Goal: Find specific fact: Find specific fact

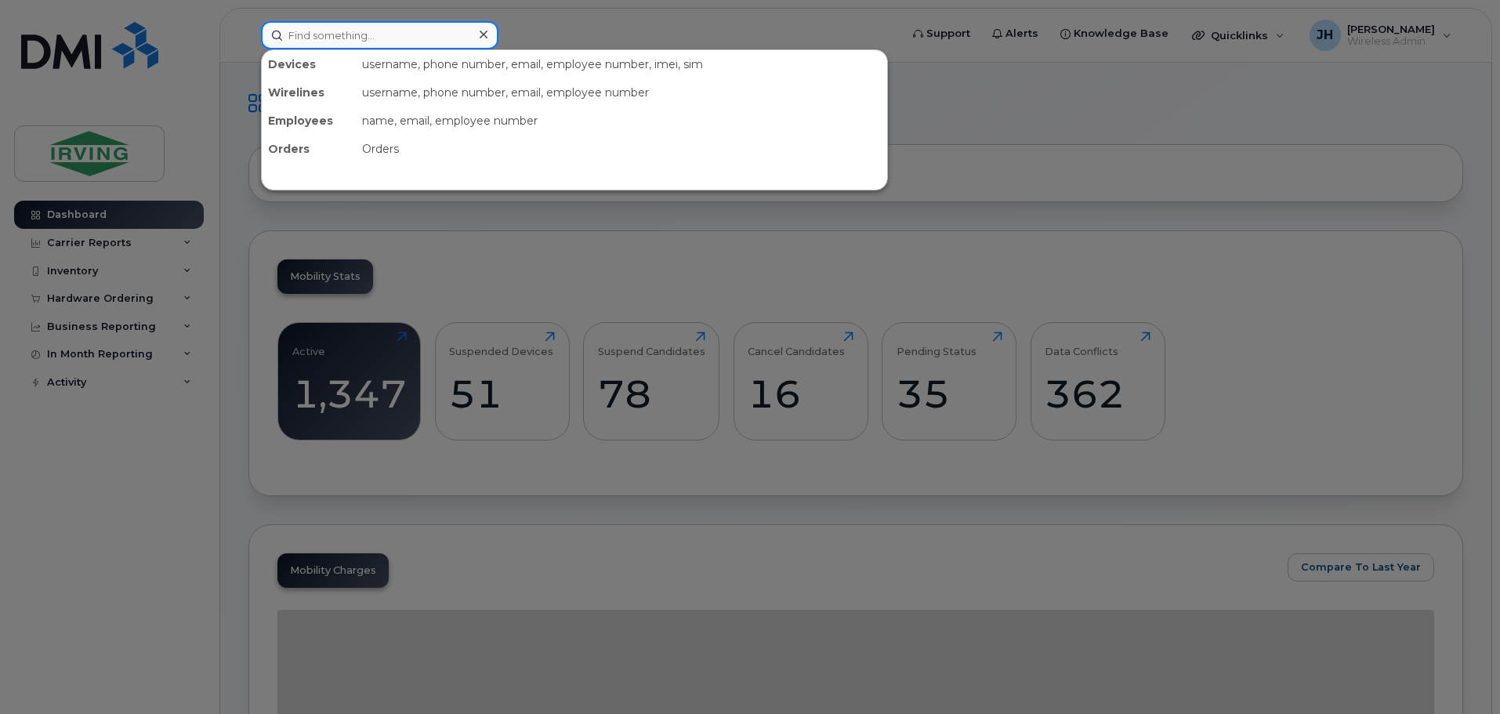
click at [435, 31] on input at bounding box center [380, 35] width 238 height 28
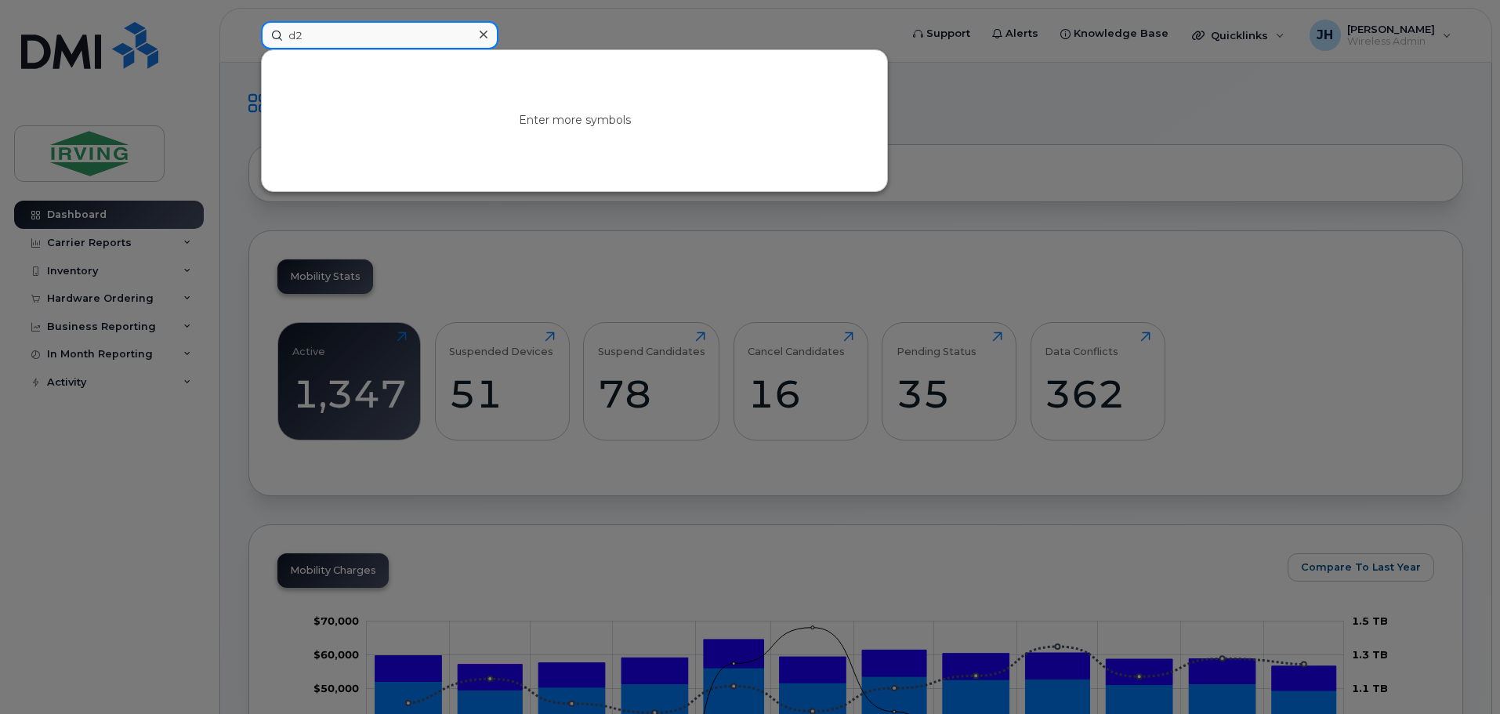
type input "d"
type input "u"
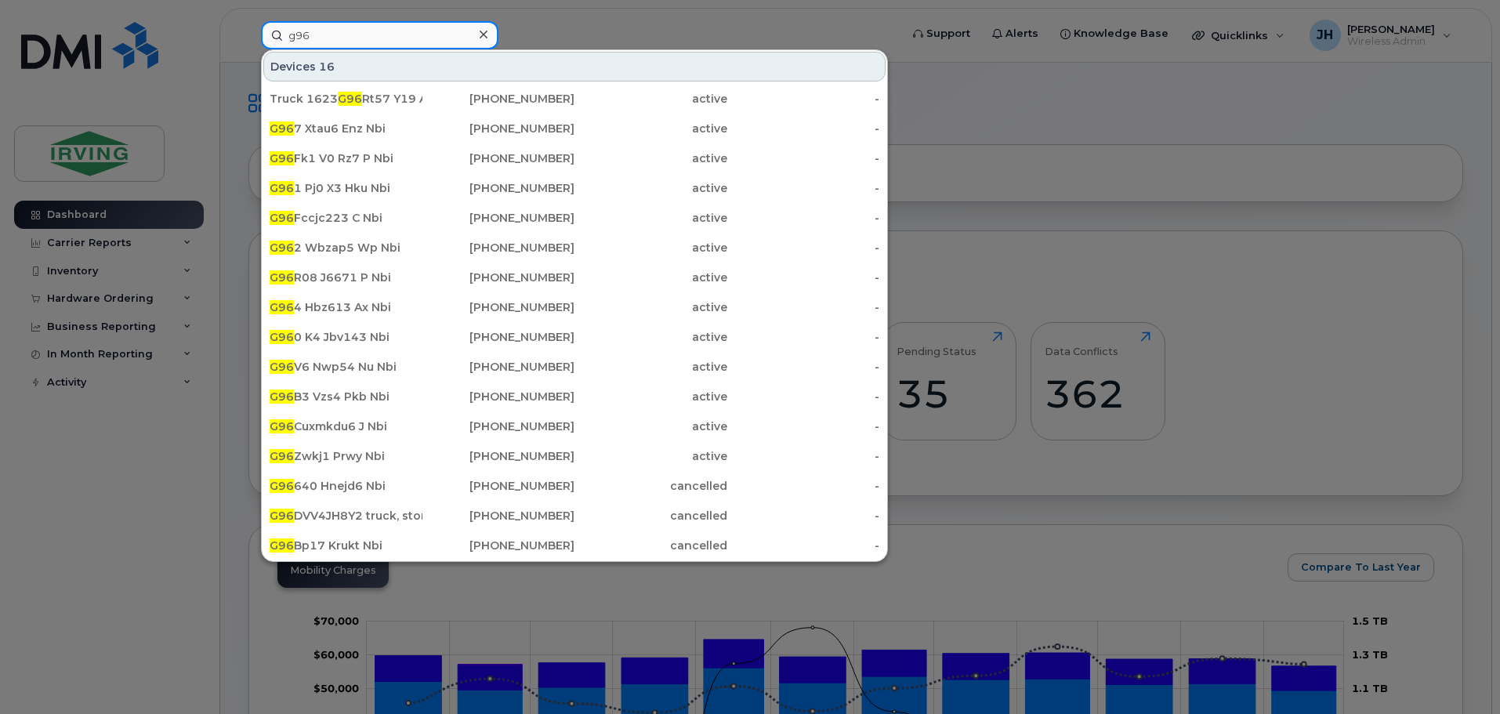
drag, startPoint x: 365, startPoint y: 38, endPoint x: 244, endPoint y: 39, distance: 121.5
click at [248, 39] on div "g96 Devices 16 Truck 1623 G96 Rt57 Y19 Ar 506-333-5782 active - G96 7 Xtau6 Enz…" at bounding box center [575, 35] width 654 height 28
click at [375, 43] on input "g96" at bounding box center [380, 35] width 238 height 28
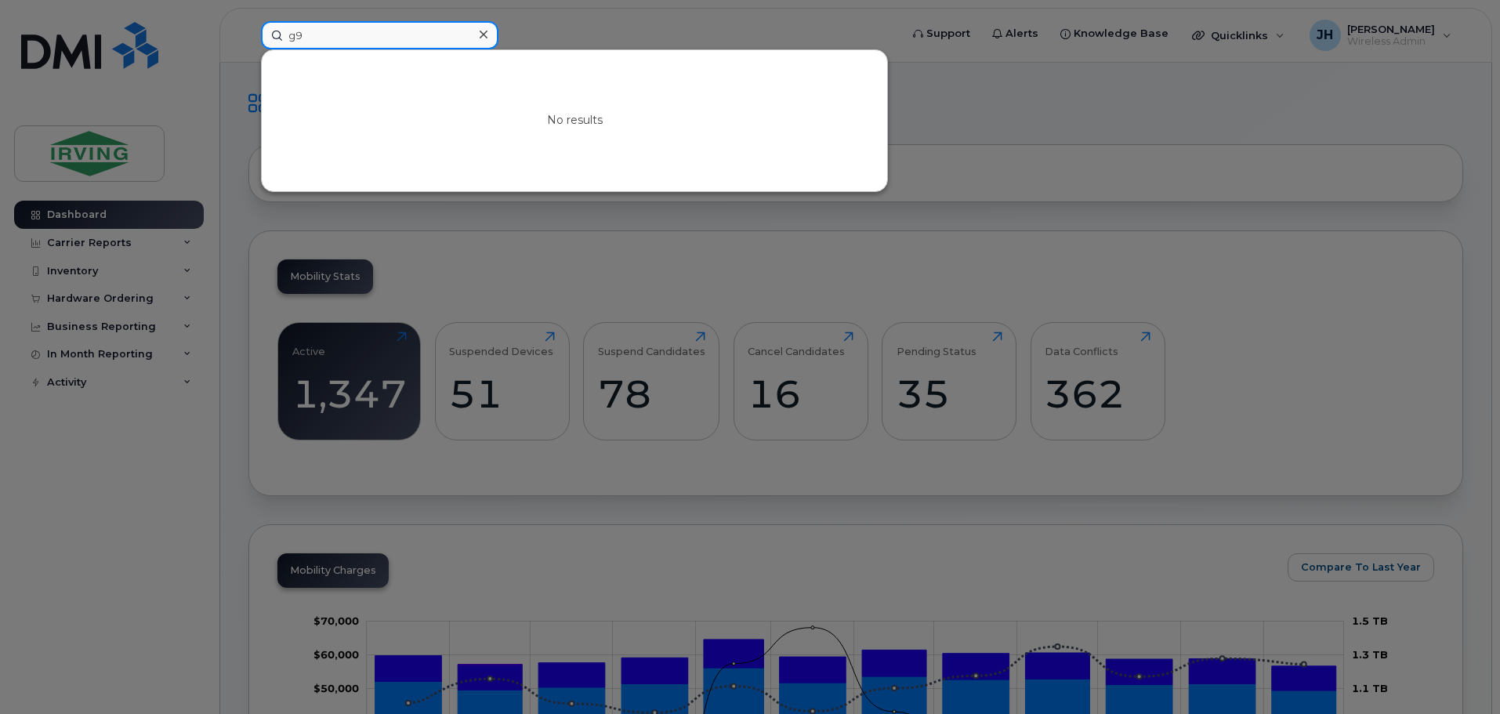
type input "g"
type input "r"
type input "3"
type input "y"
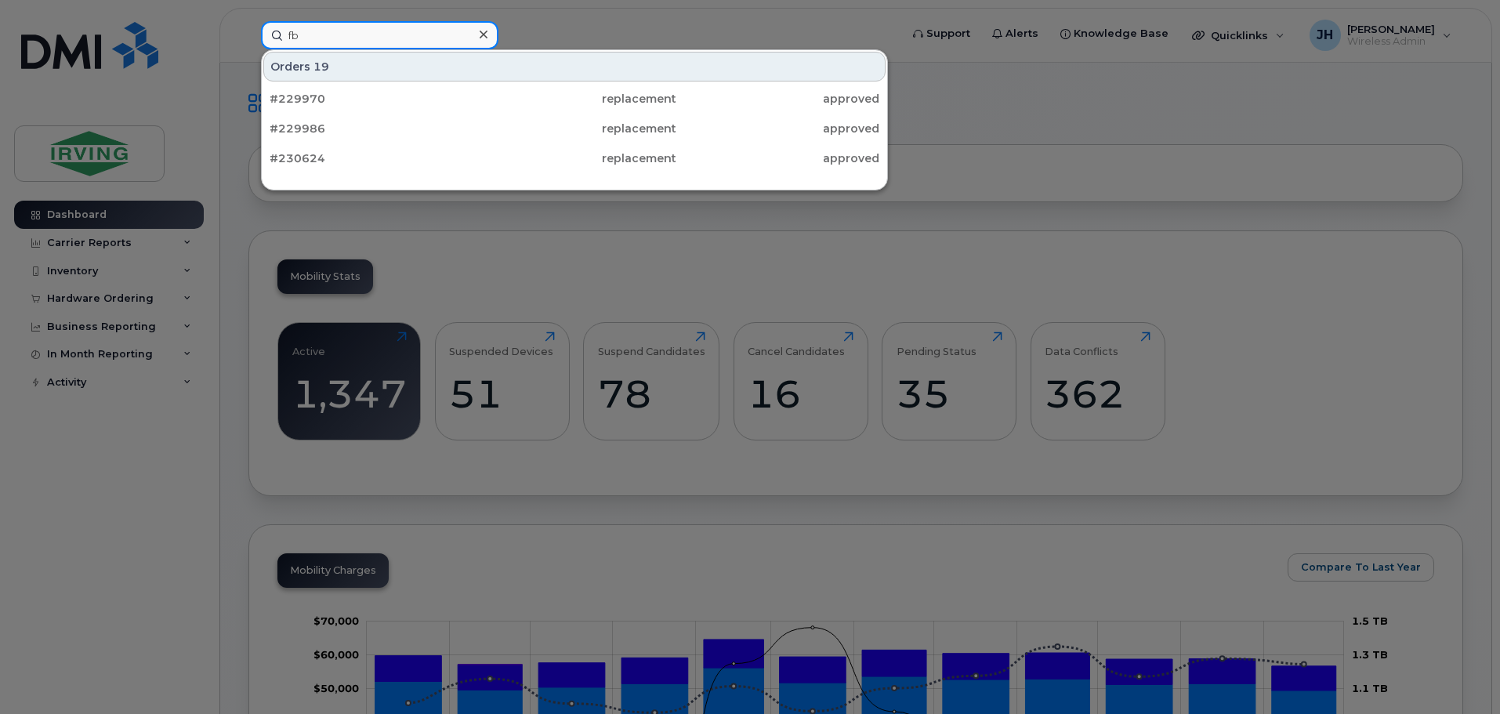
type input "f"
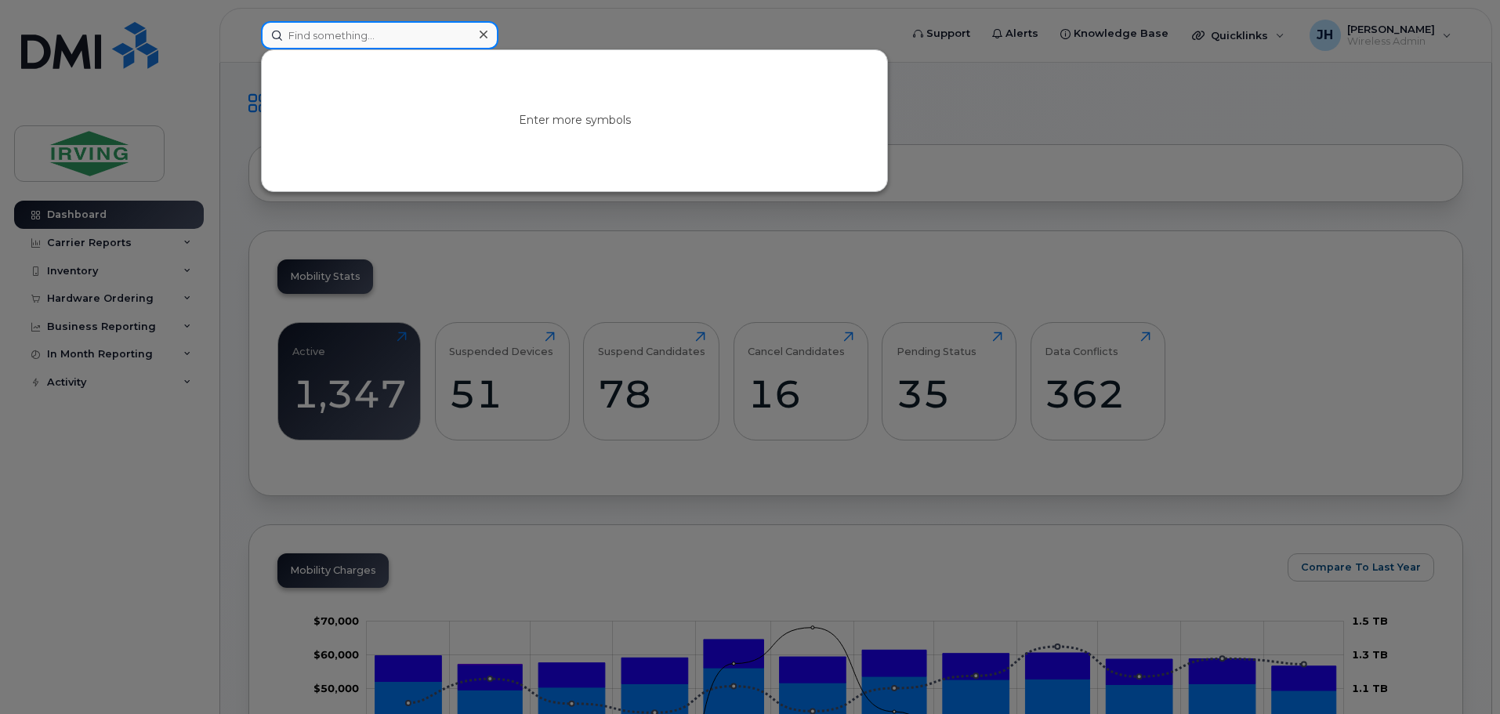
paste input "358586352325837"
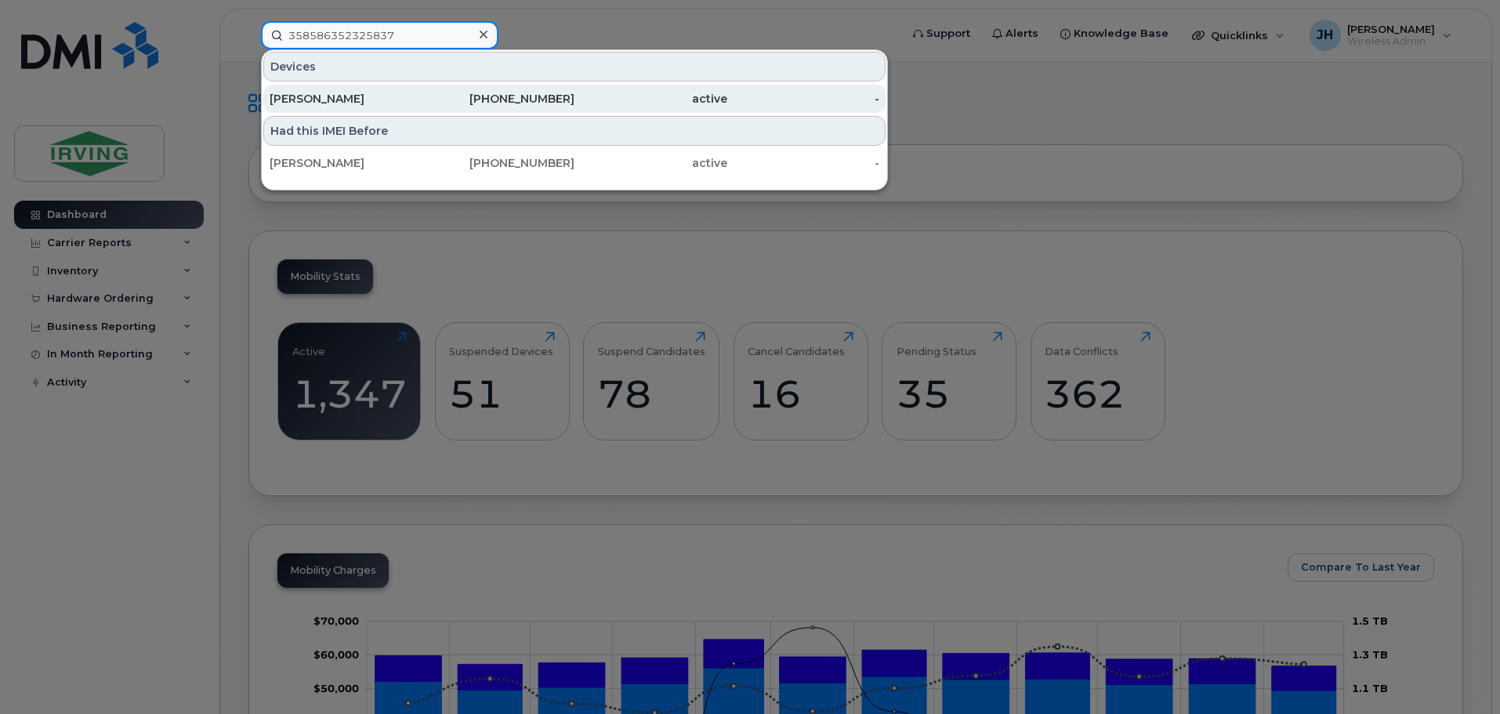
type input "358586352325837"
click at [397, 95] on div "[PERSON_NAME]" at bounding box center [346, 99] width 153 height 16
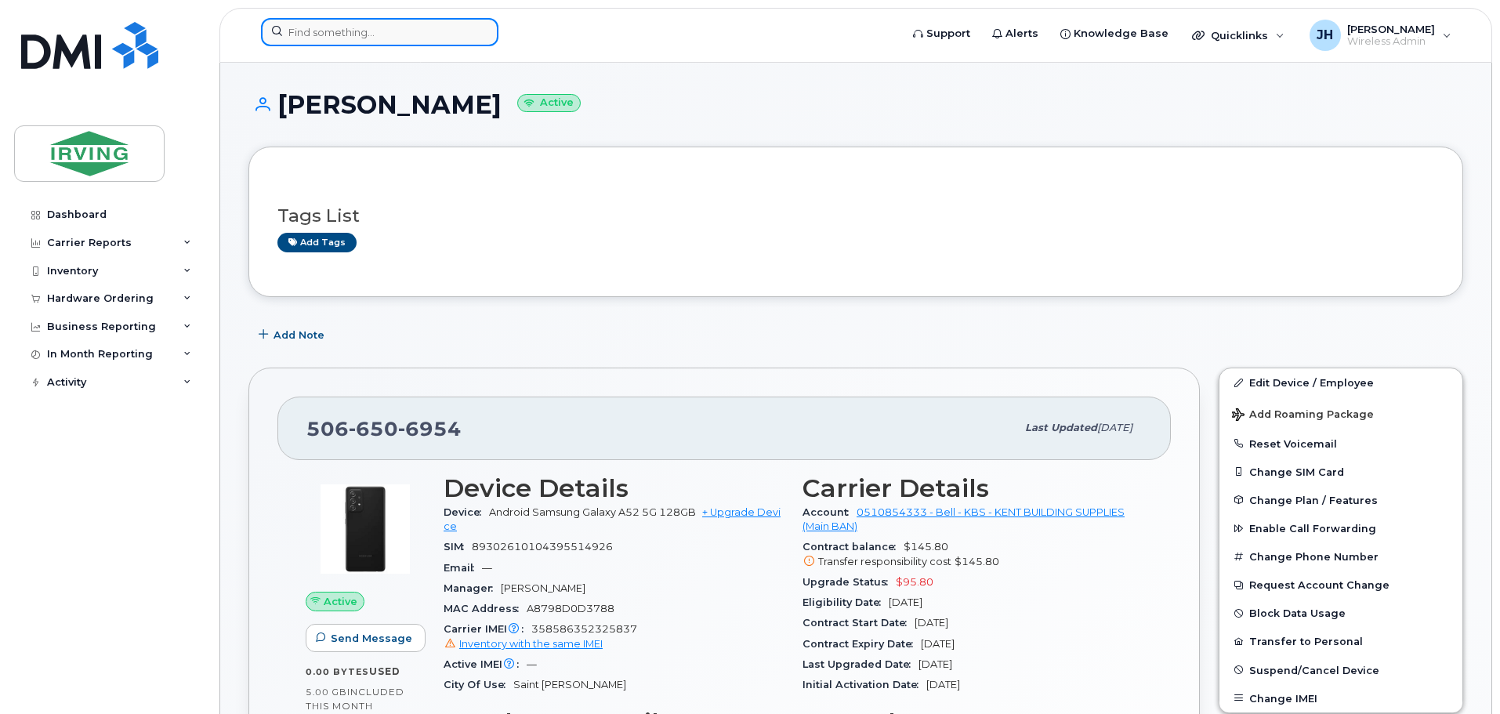
click at [380, 37] on input at bounding box center [380, 32] width 238 height 28
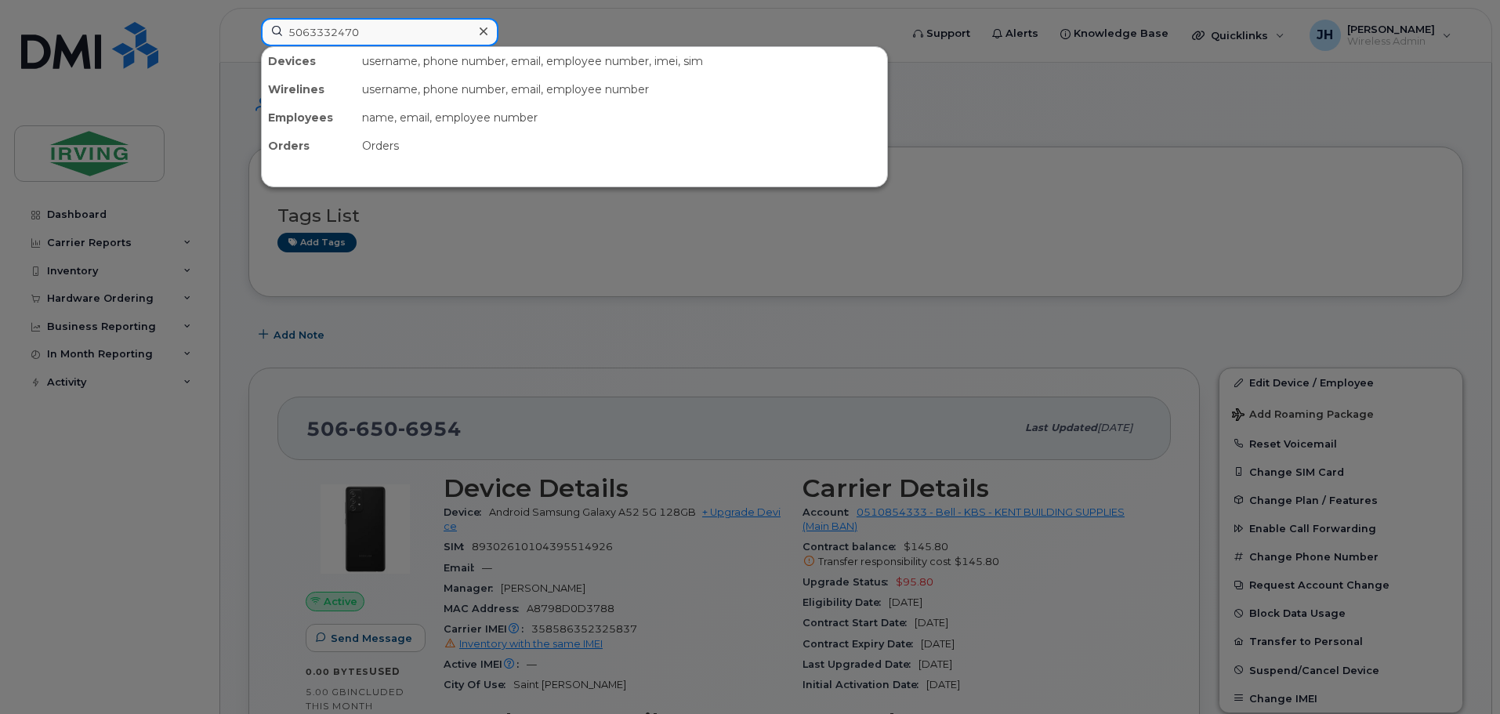
type input "5063332470"
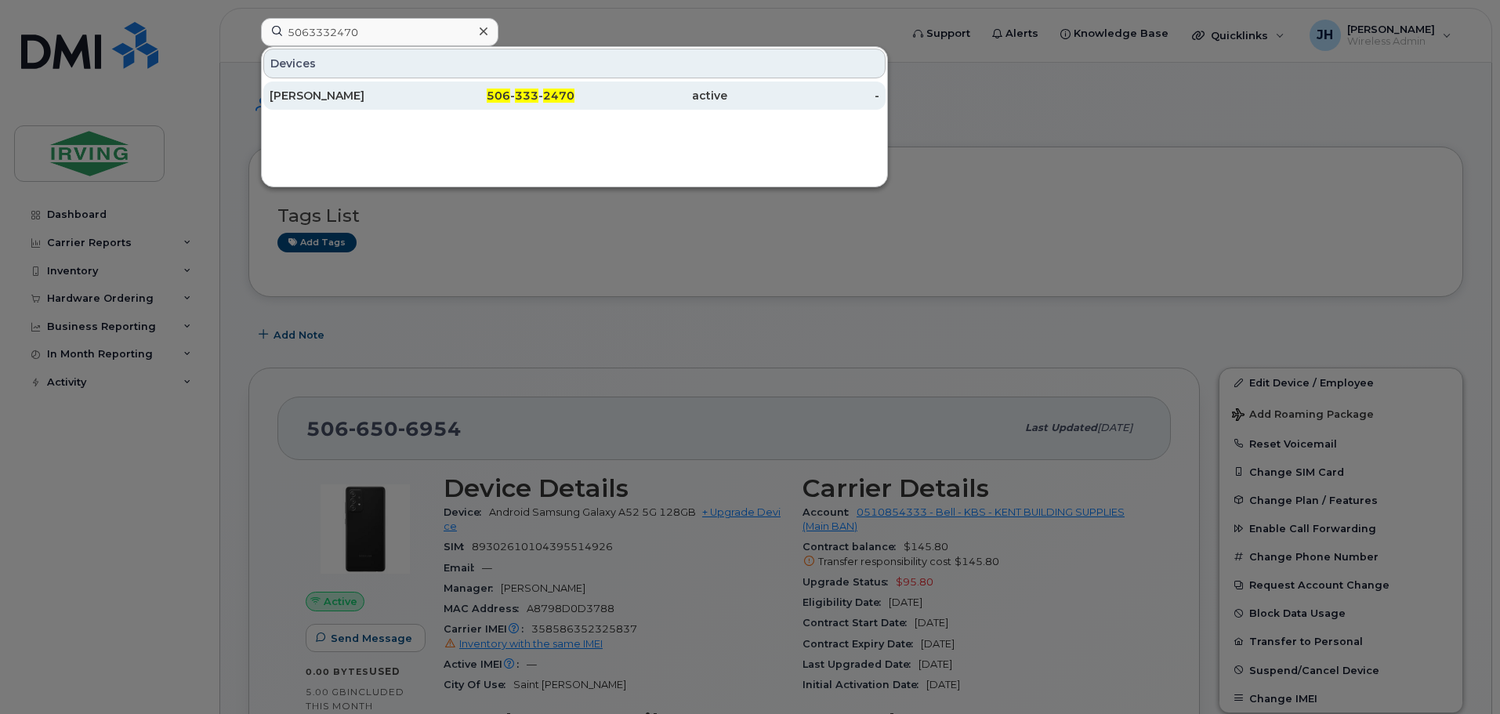
click at [434, 99] on div "506 - 333 - 2470" at bounding box center [499, 96] width 153 height 16
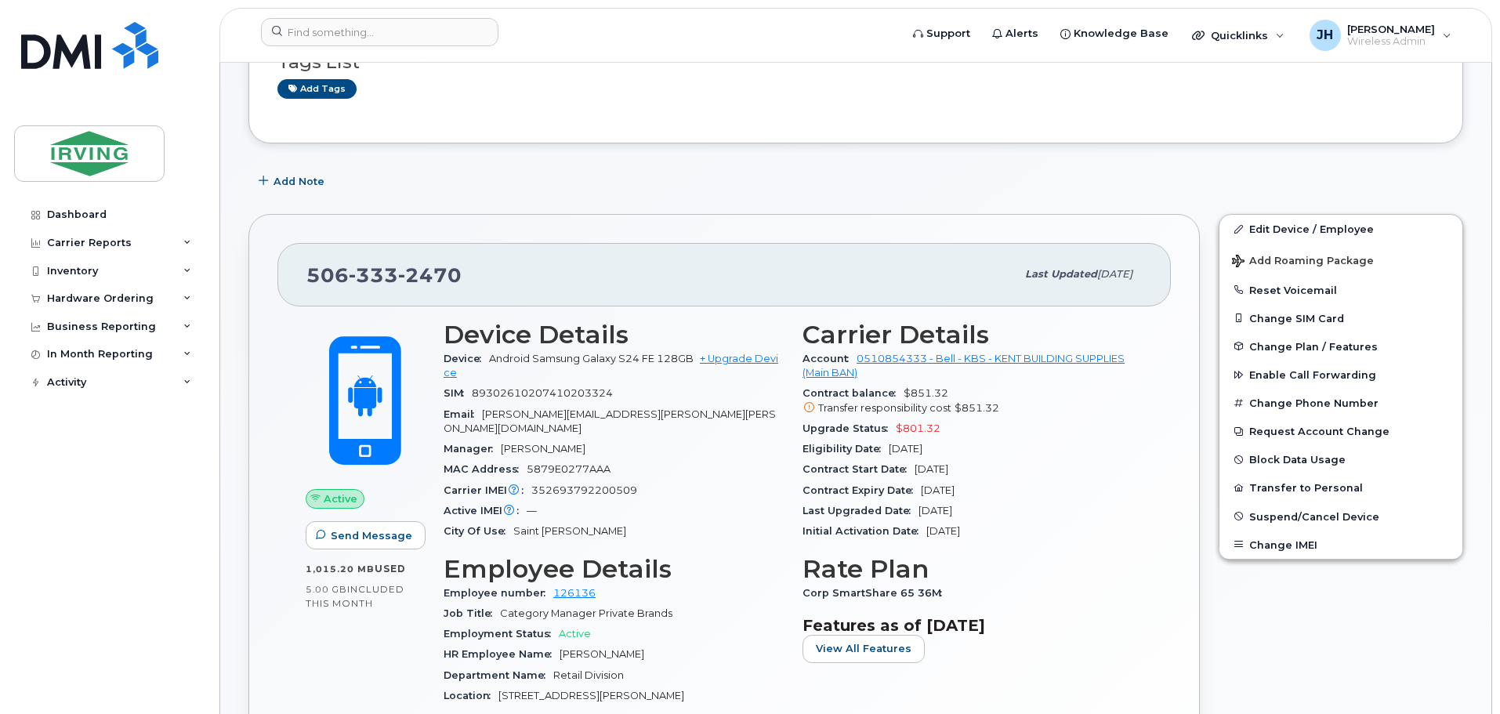
scroll to position [314, 0]
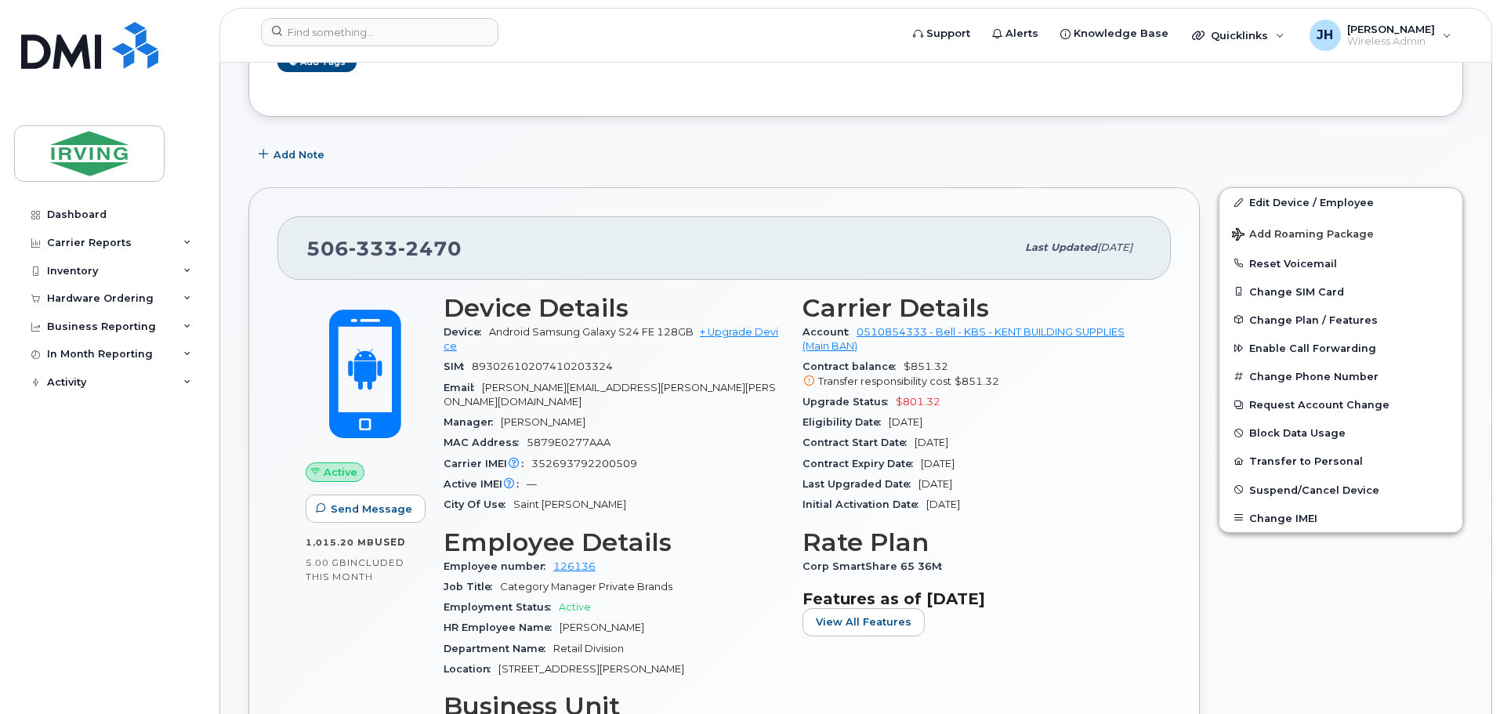
click at [530, 458] on span "Carrier IMEI Carrier IMEI is reported during the last billing cycle or change o…" at bounding box center [488, 464] width 88 height 12
drag, startPoint x: 533, startPoint y: 449, endPoint x: 637, endPoint y: 454, distance: 104.4
click at [637, 454] on div "Carrier IMEI Carrier IMEI is reported during the last billing cycle or change o…" at bounding box center [614, 464] width 340 height 20
copy span "352693792200509"
drag, startPoint x: 711, startPoint y: 487, endPoint x: 731, endPoint y: 519, distance: 37.6
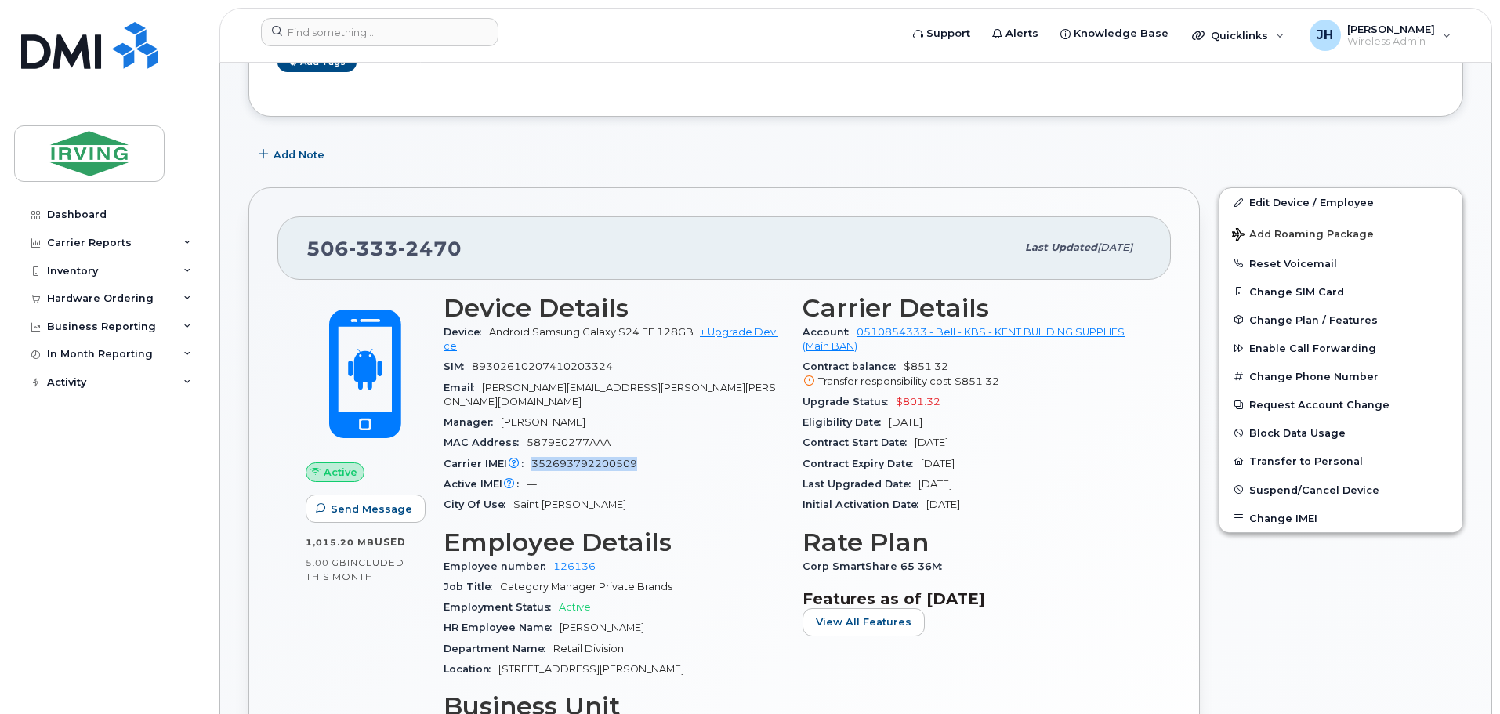
click at [711, 495] on div "City Of Use Saint John" at bounding box center [614, 505] width 340 height 20
